Goal: Answer question/provide support

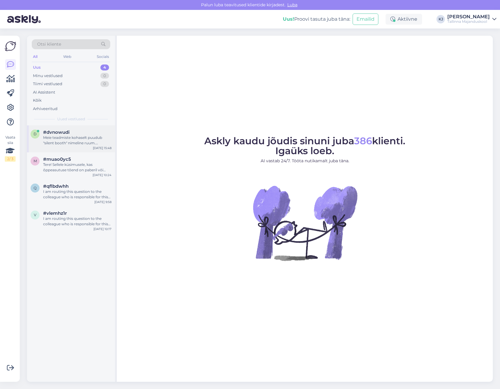
click at [80, 142] on div "Meie teadmiste kohaselt puudub "silent booth" nimeline ruum. Ruumide rentimise …" at bounding box center [77, 140] width 68 height 11
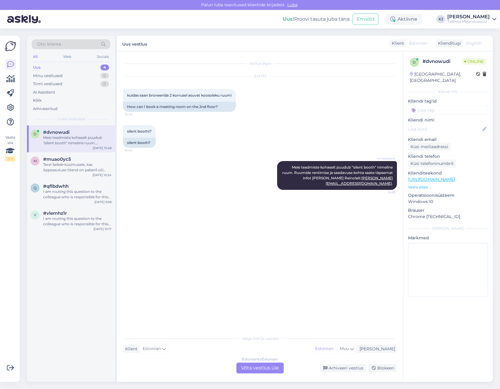
click at [430, 109] on div "d # dvnowudi Online [GEOGRAPHIC_DATA], [GEOGRAPHIC_DATA] Kliendi info Kliendi t…" at bounding box center [448, 178] width 90 height 254
click at [436, 105] on input at bounding box center [448, 109] width 80 height 9
type input "ruumi broneerimine"
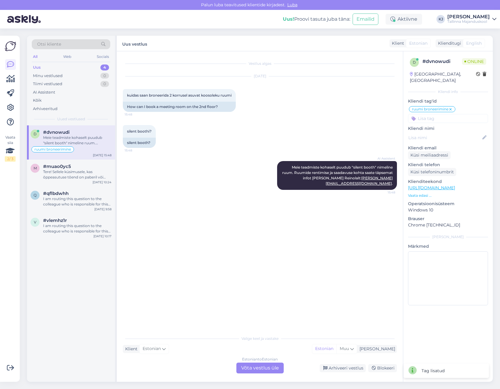
click at [272, 367] on div "Estonian to Estonian Võta vestlus üle" at bounding box center [259, 367] width 47 height 11
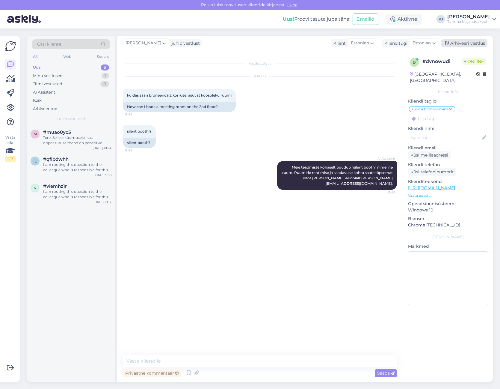
click at [465, 42] on div "Arhiveeri vestlus" at bounding box center [464, 43] width 46 height 8
click at [80, 141] on div "Tere! Sellele küsimusele, kas õppeasutuse tõend on paberil või elektrooniline (…" at bounding box center [77, 140] width 68 height 11
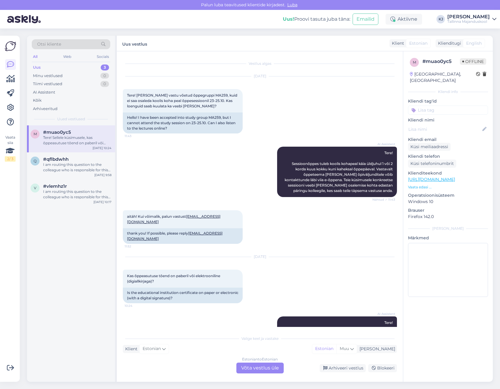
scroll to position [19, 0]
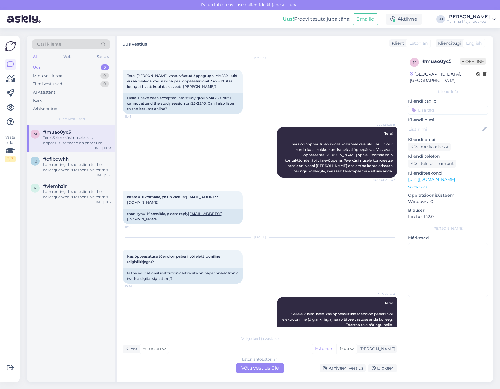
click at [261, 366] on div "Estonian to Estonian Võta vestlus üle" at bounding box center [259, 367] width 47 height 11
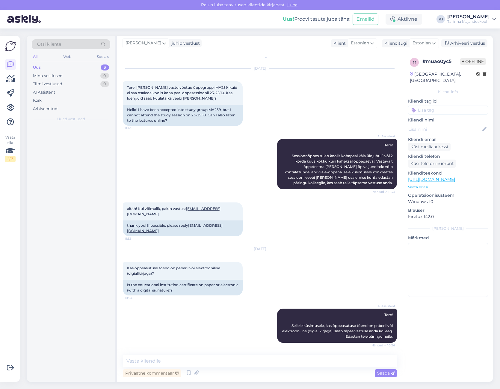
scroll to position [0, 0]
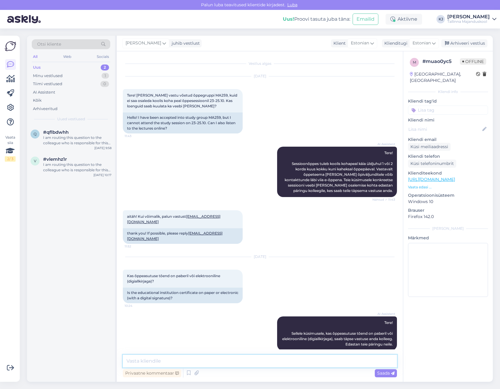
click at [259, 362] on textarea at bounding box center [260, 361] width 274 height 13
type textarea "Õppimistõend väljastatakse elektroonselt õppija kooli e-postile."
click at [389, 377] on div "Saada" at bounding box center [386, 373] width 22 height 8
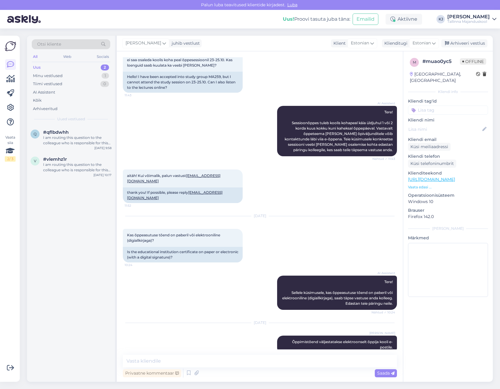
click at [428, 105] on input at bounding box center [448, 109] width 80 height 9
type input "õppimistõend"
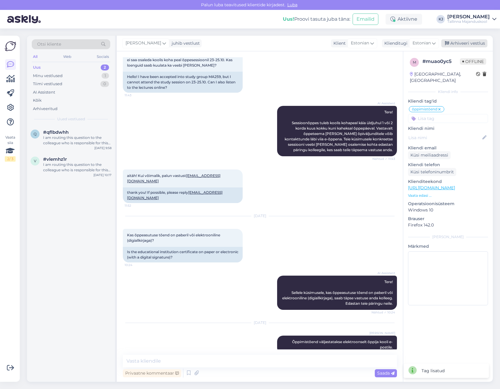
click at [458, 45] on div "Arhiveeri vestlus" at bounding box center [464, 43] width 46 height 8
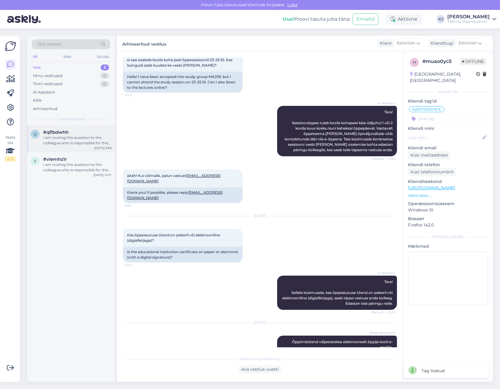
click at [80, 139] on div "I am routing this question to the colleague who is responsible for this topic. …" at bounding box center [77, 140] width 68 height 11
